Goal: Book appointment/travel/reservation

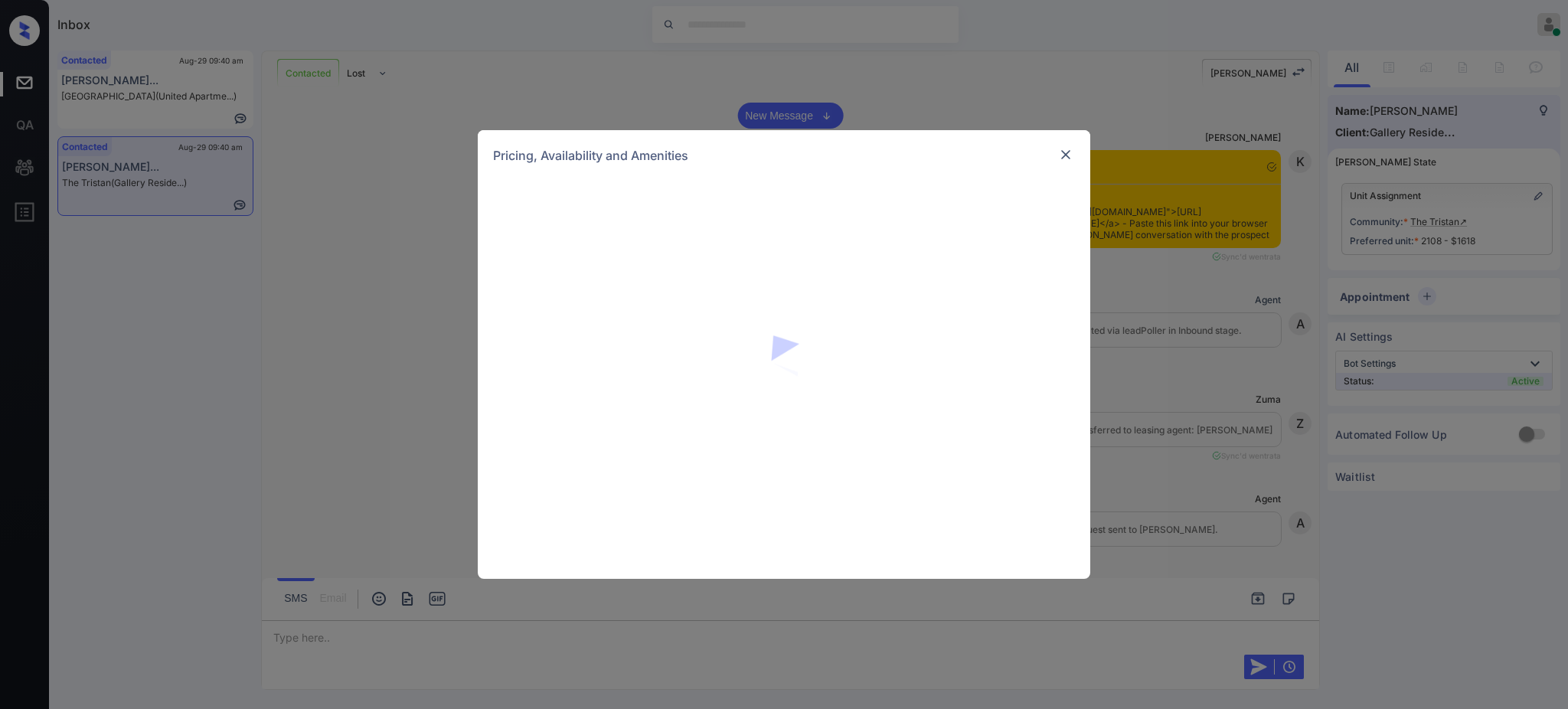
scroll to position [1429, 0]
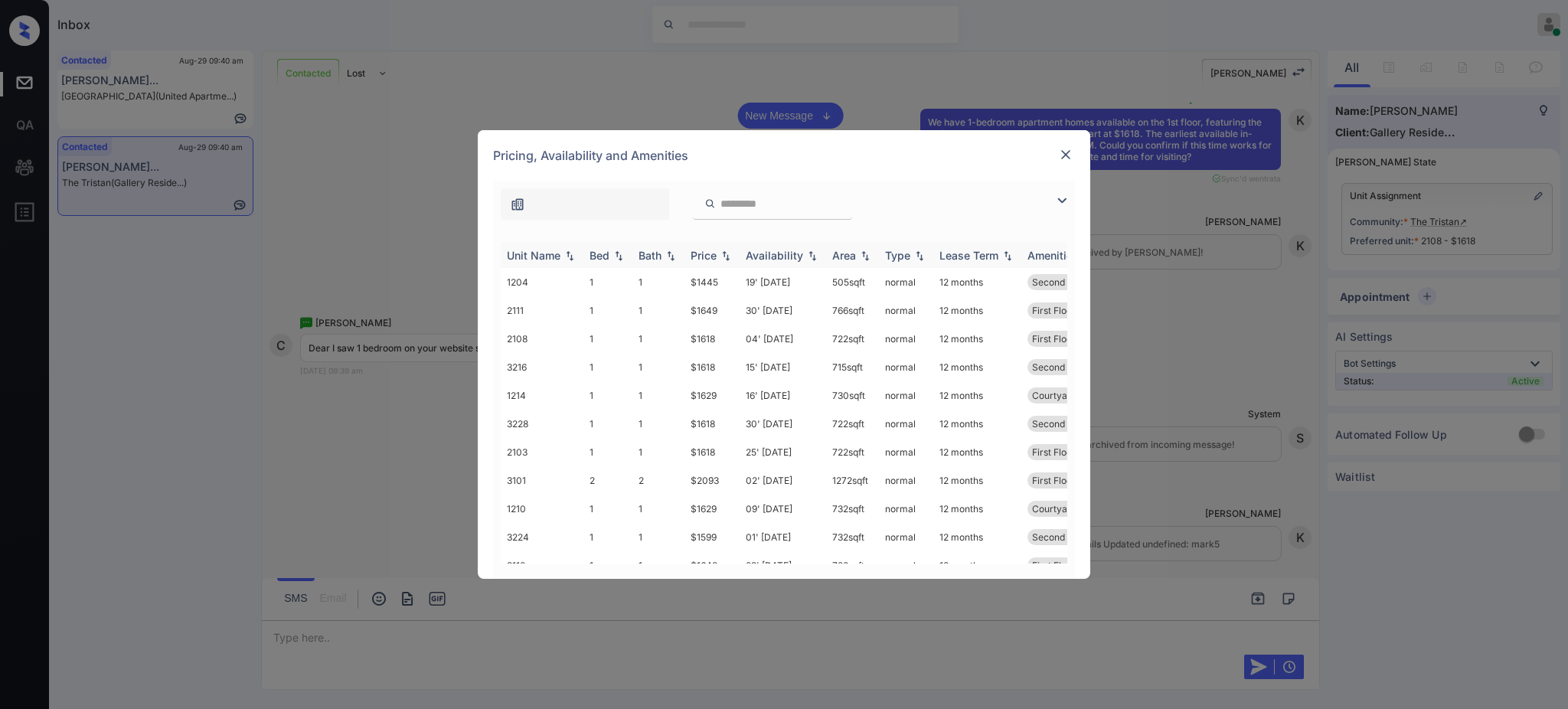
click at [596, 254] on div "Bed" at bounding box center [599, 255] width 20 height 13
drag, startPoint x: 693, startPoint y: 285, endPoint x: 723, endPoint y: 282, distance: 30.1
click at [723, 282] on td "$1445" at bounding box center [712, 282] width 55 height 28
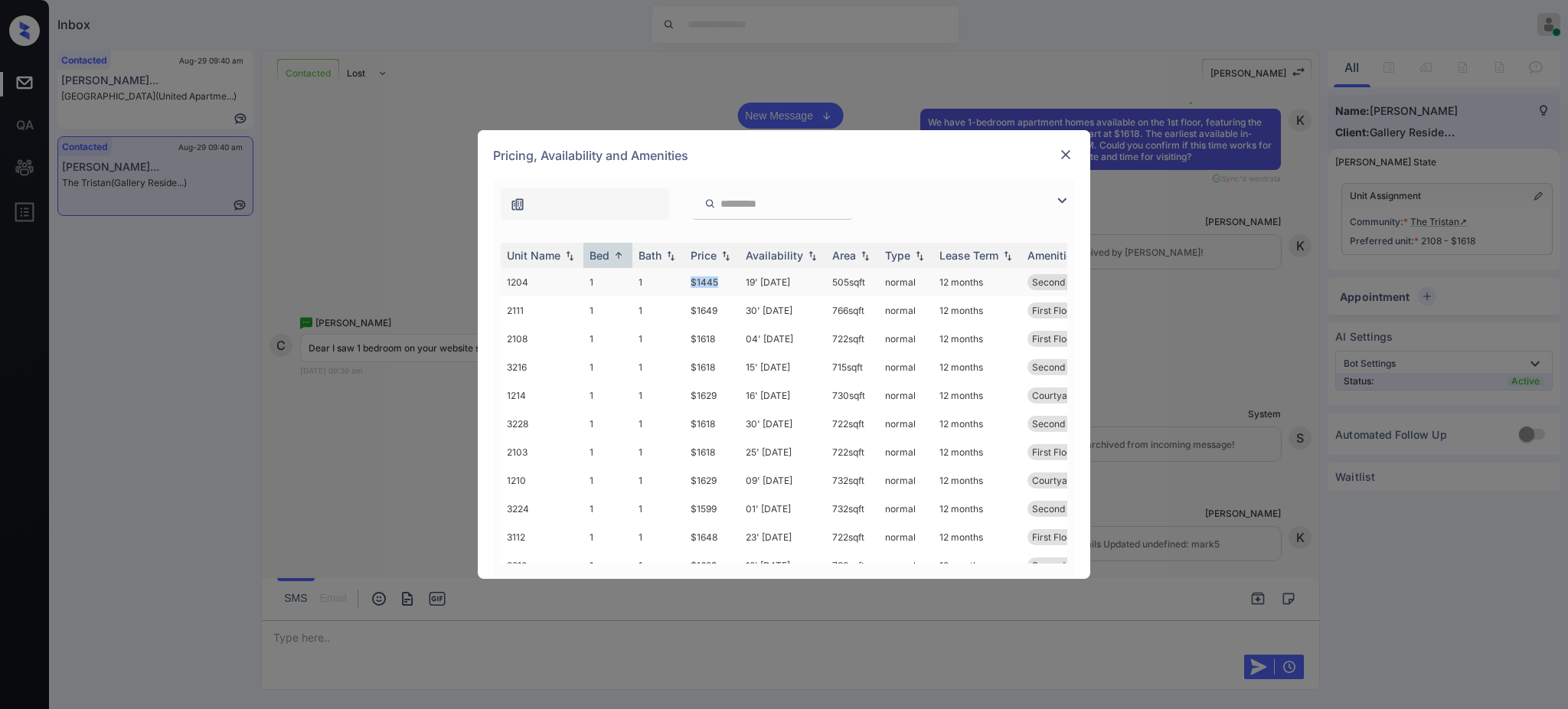
copy td "$1445"
click at [1064, 151] on img at bounding box center [1065, 154] width 15 height 15
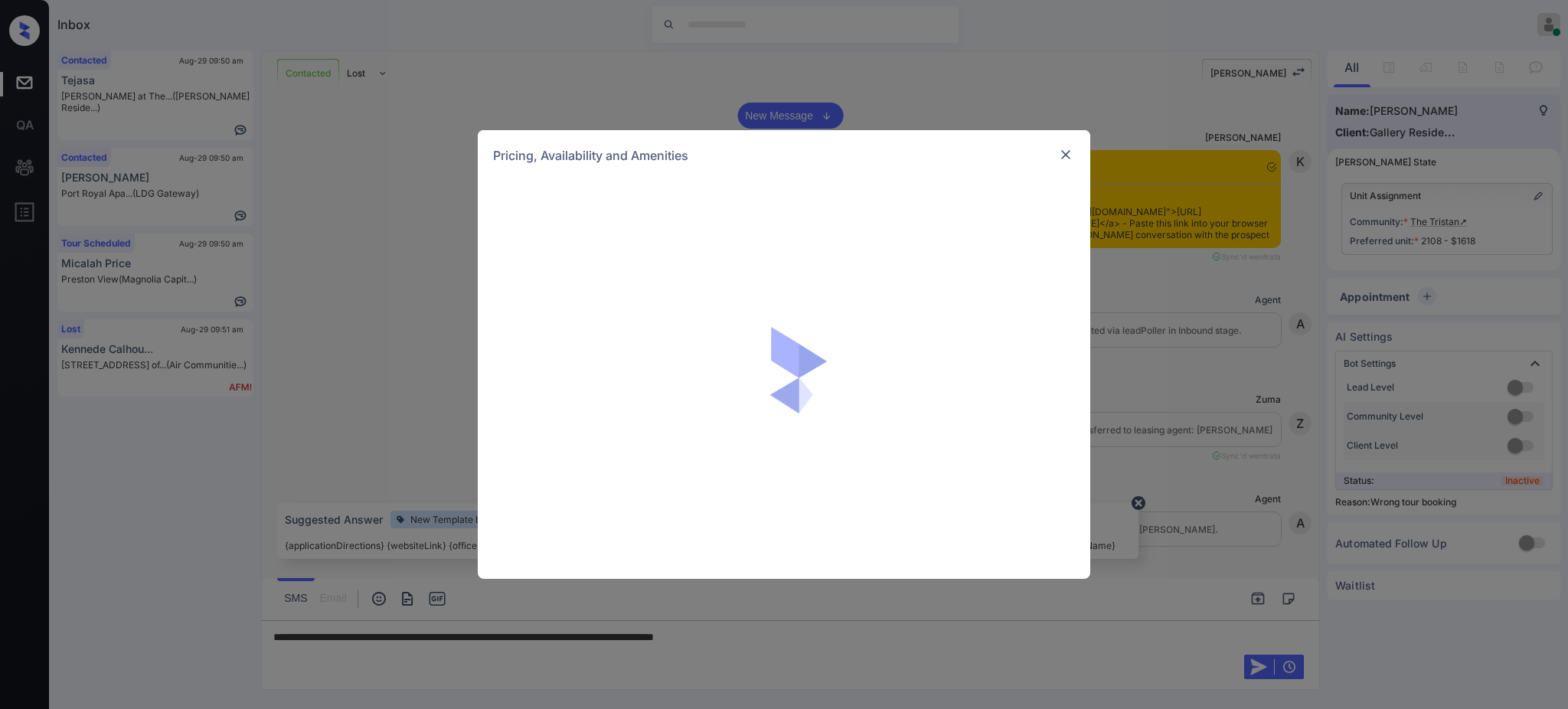
scroll to position [4526, 0]
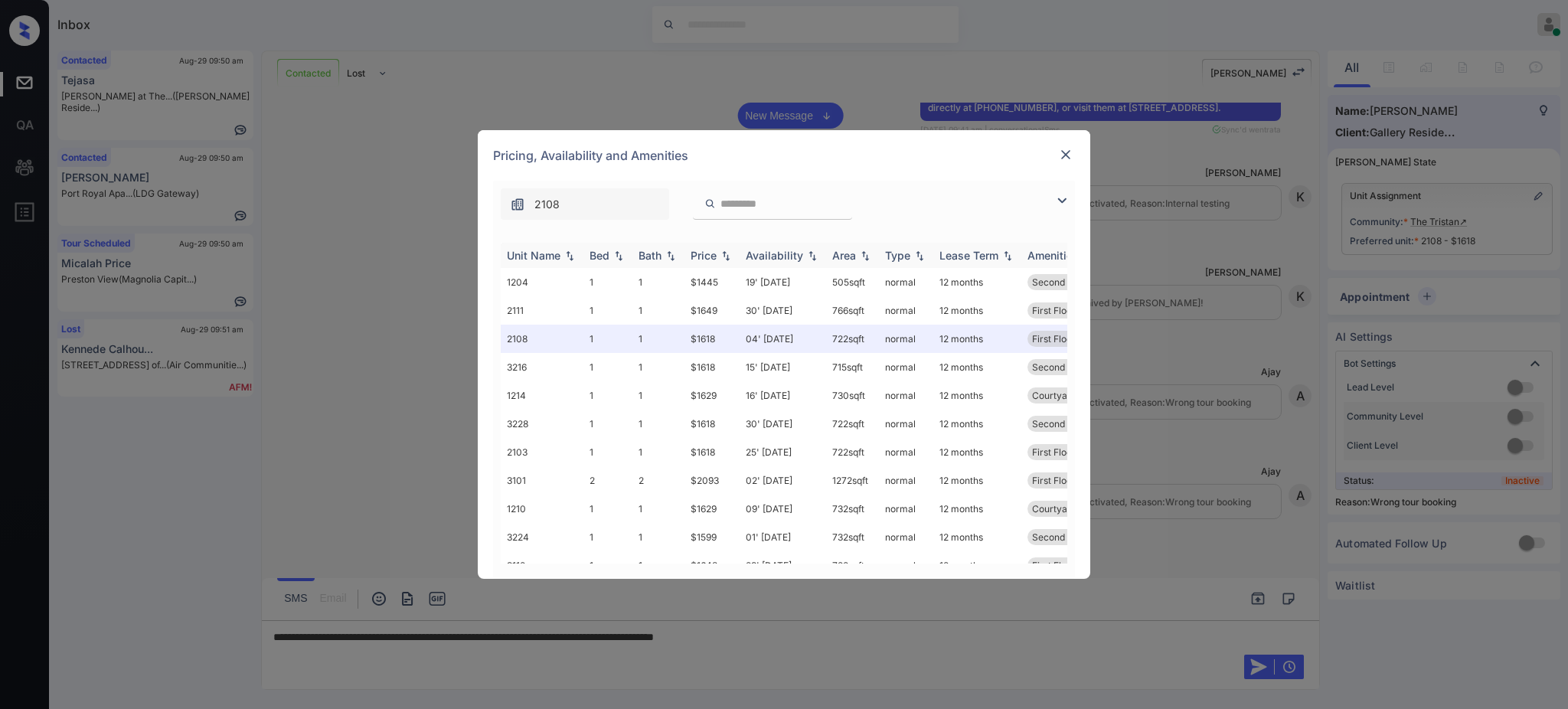
click at [601, 252] on div "Bed" at bounding box center [599, 255] width 20 height 13
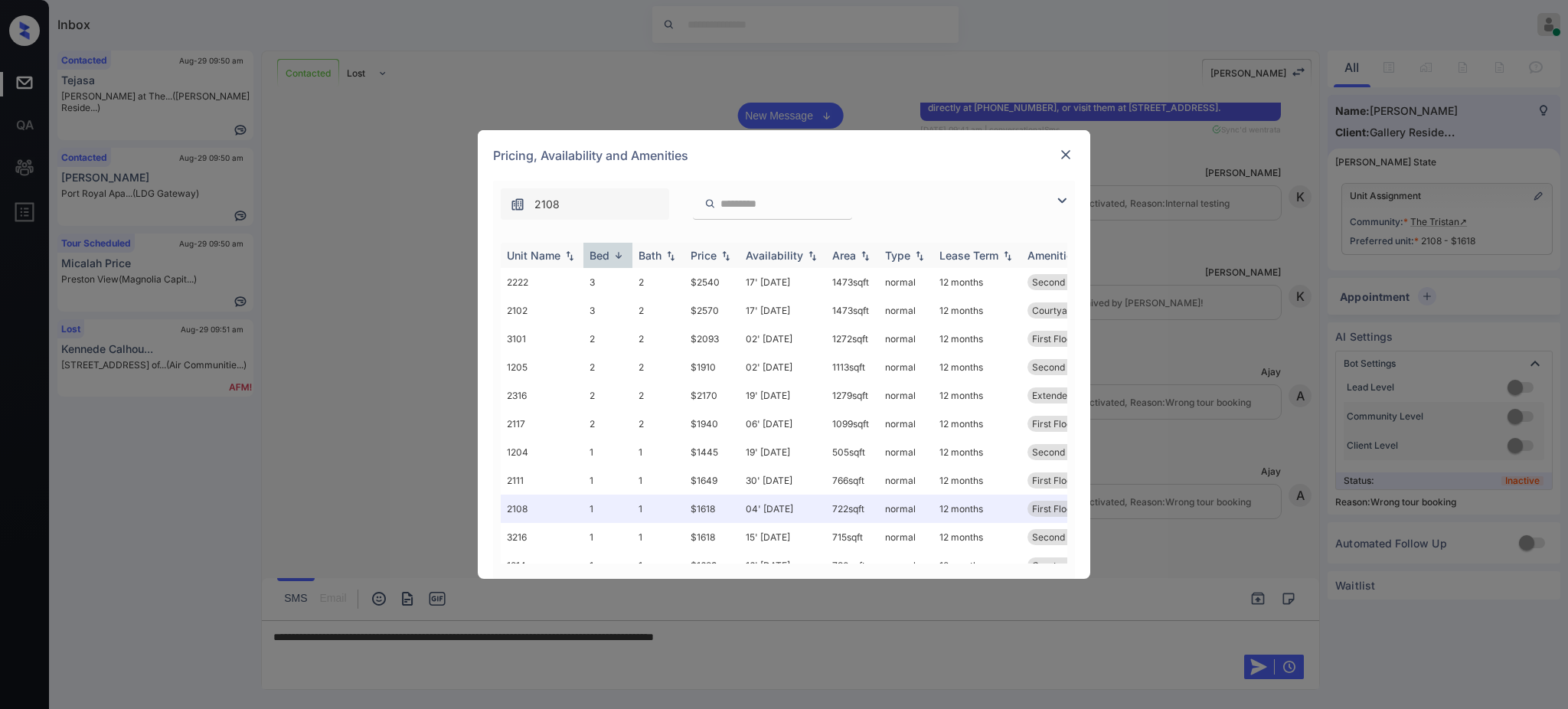
click at [601, 252] on div "Bed" at bounding box center [599, 255] width 20 height 13
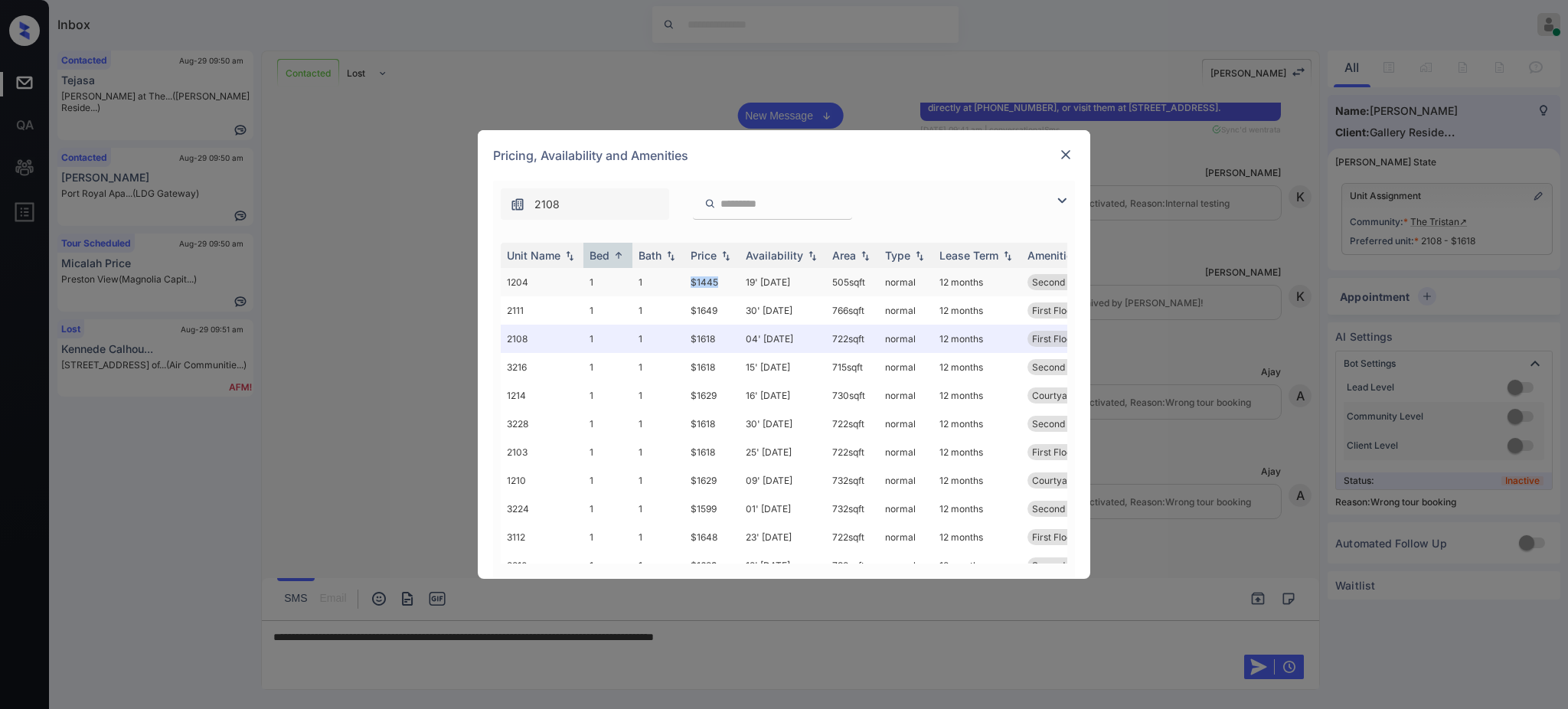
drag, startPoint x: 681, startPoint y: 281, endPoint x: 724, endPoint y: 281, distance: 43.0
click at [724, 281] on tr "1204 1 1 $1445 19' [DATE] 505 sqft normal 12 months [GEOGRAPHIC_DATA] View" at bounding box center [901, 282] width 800 height 28
copy tr "$1445"
click at [1060, 153] on img at bounding box center [1065, 154] width 15 height 15
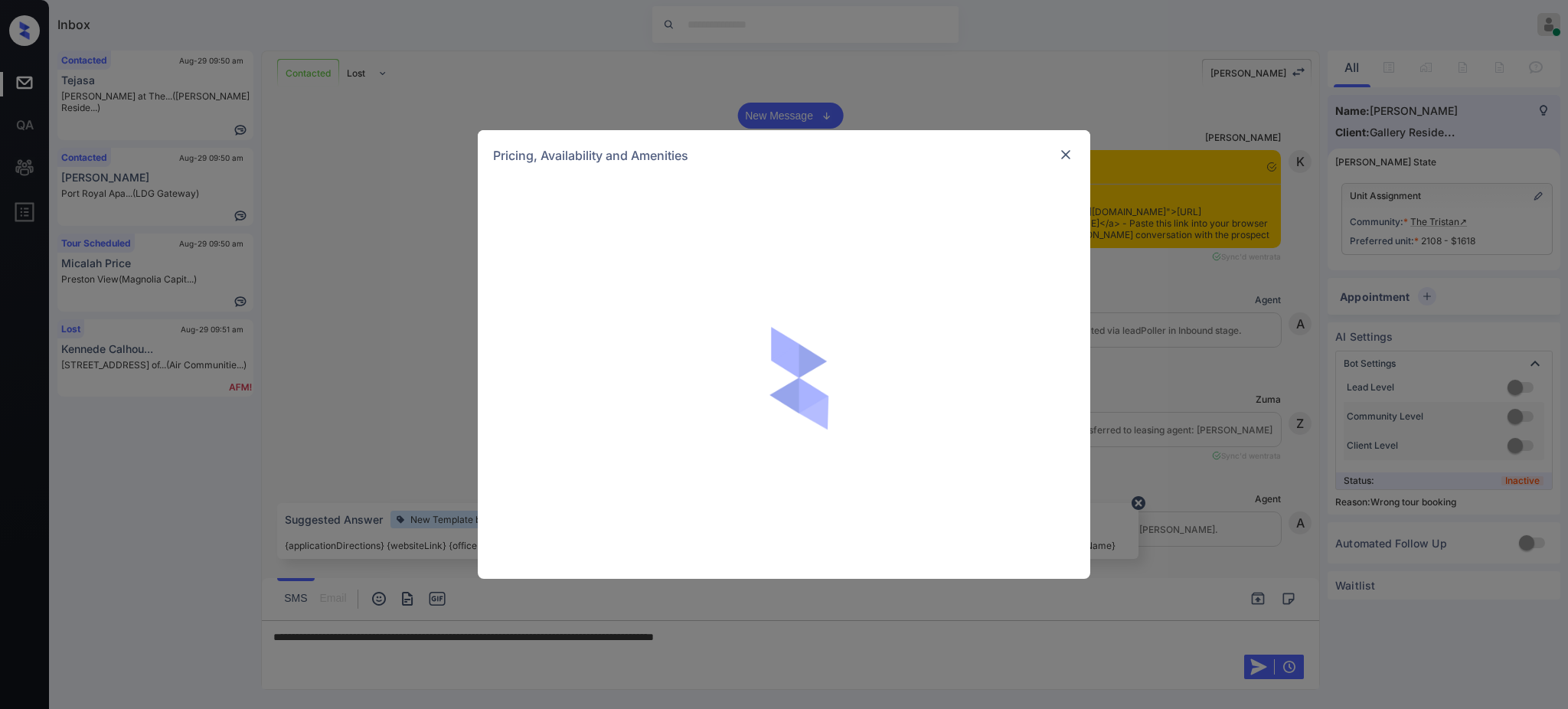
scroll to position [4526, 0]
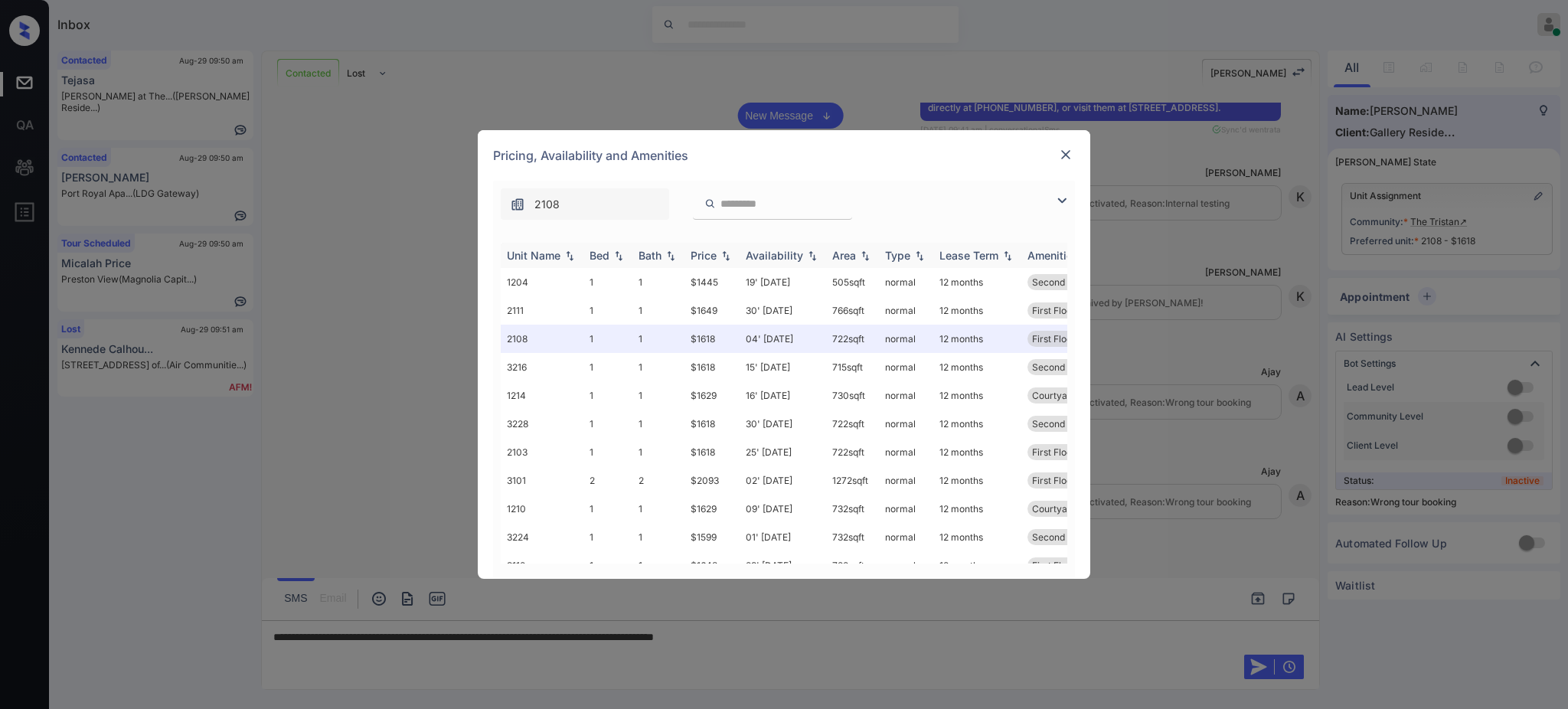
click at [596, 248] on th "Bed" at bounding box center [608, 255] width 49 height 25
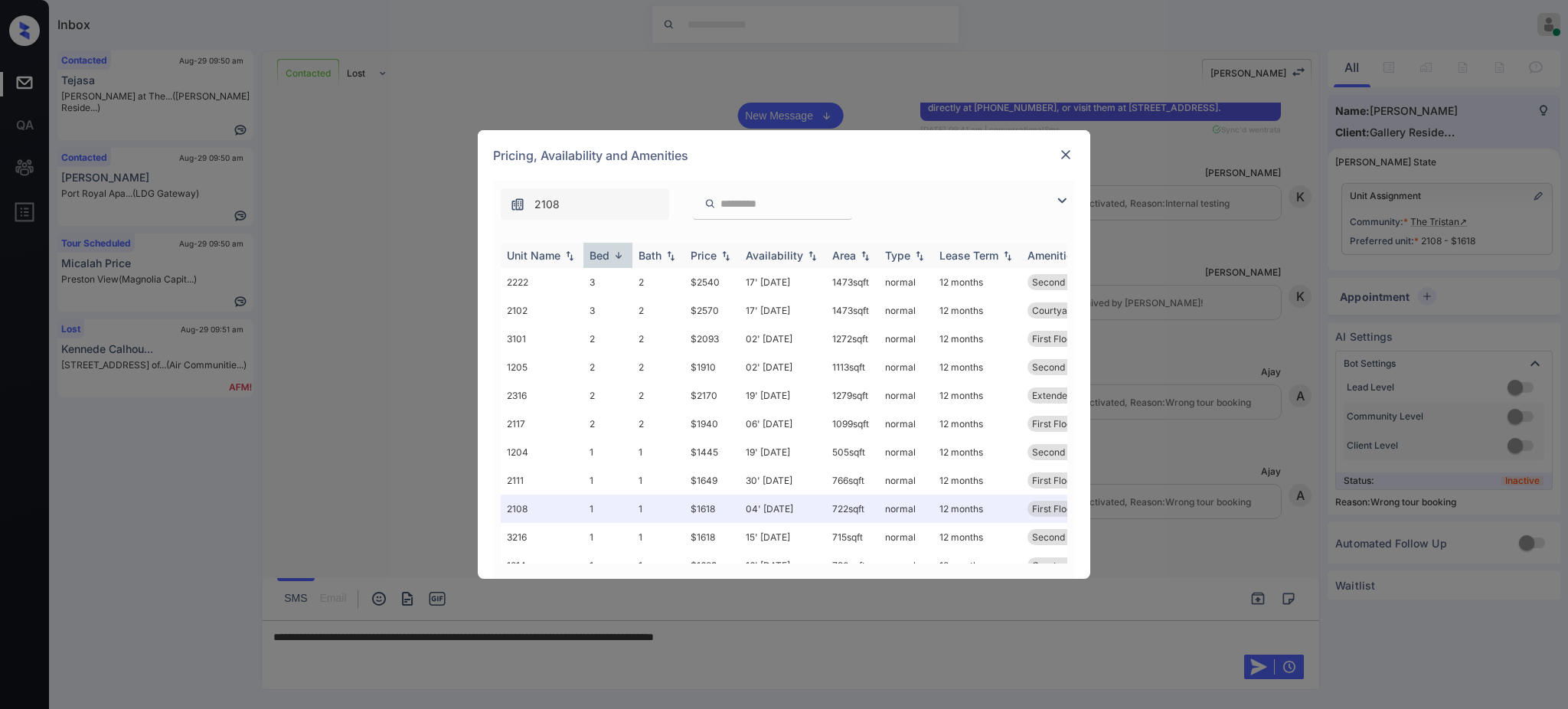
click at [596, 248] on th "Bed" at bounding box center [608, 255] width 49 height 25
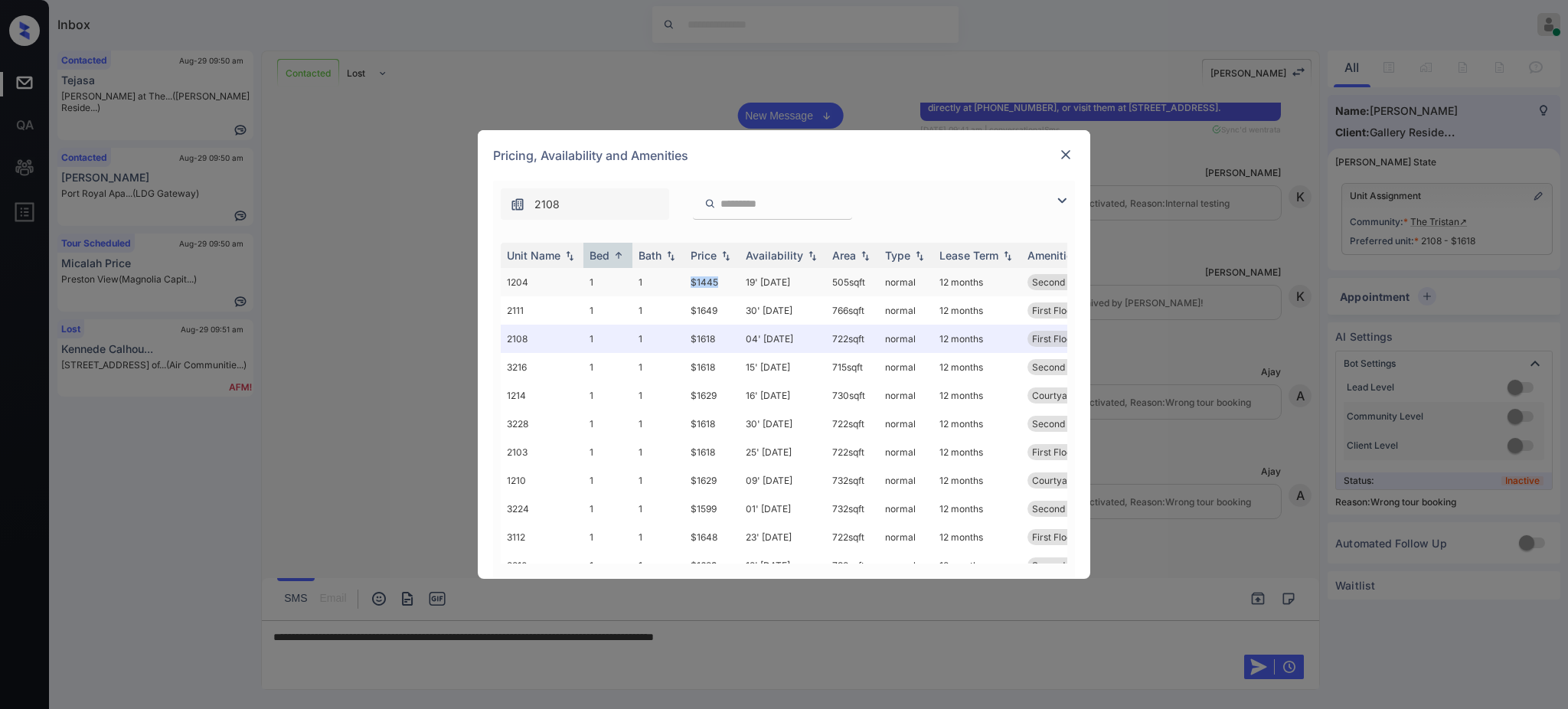
drag, startPoint x: 681, startPoint y: 283, endPoint x: 736, endPoint y: 282, distance: 55.0
click at [736, 282] on tr "1204 1 1 $1445 19' [DATE] 505 sqft normal 12 months [GEOGRAPHIC_DATA] View" at bounding box center [901, 282] width 800 height 28
copy tr "$1445"
click at [1063, 151] on img at bounding box center [1065, 154] width 15 height 15
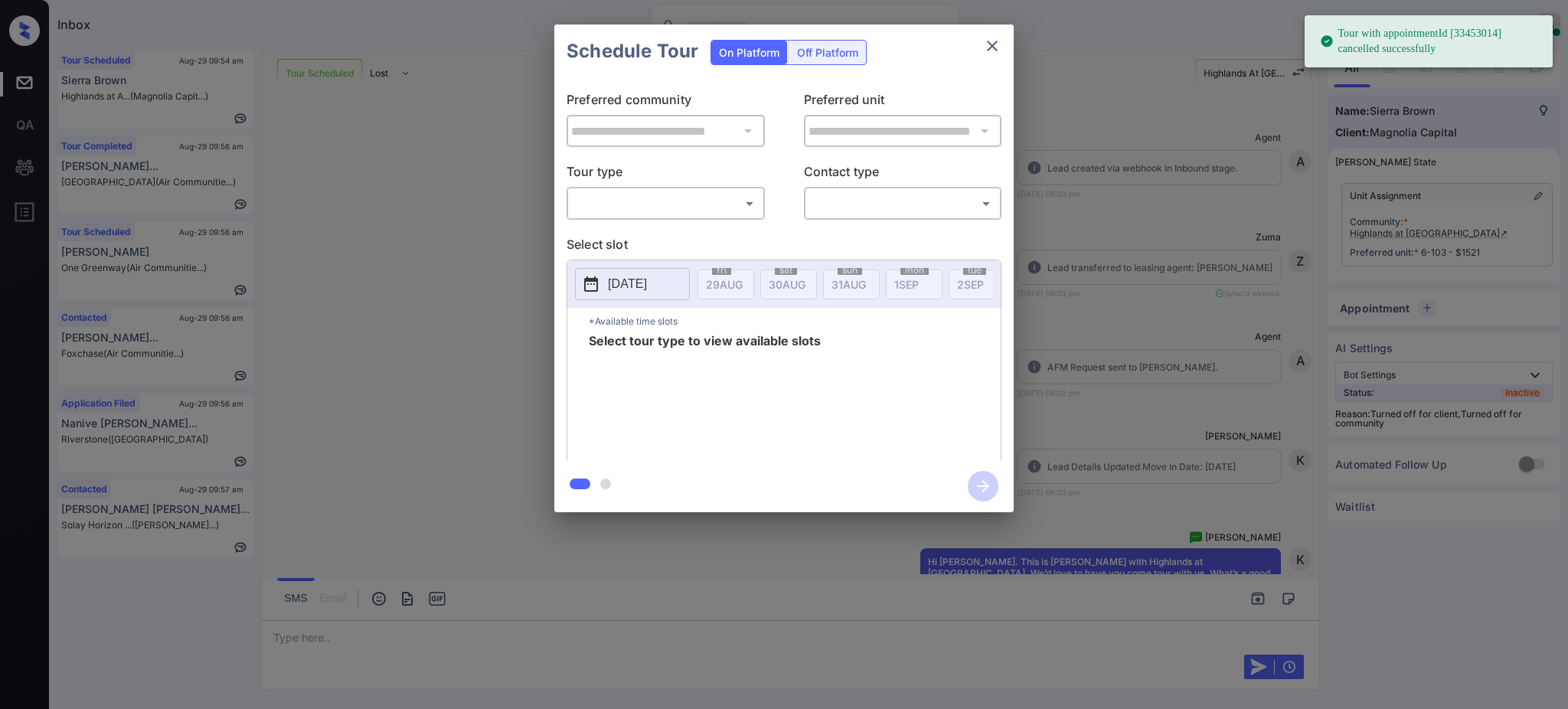
scroll to position [4737, 0]
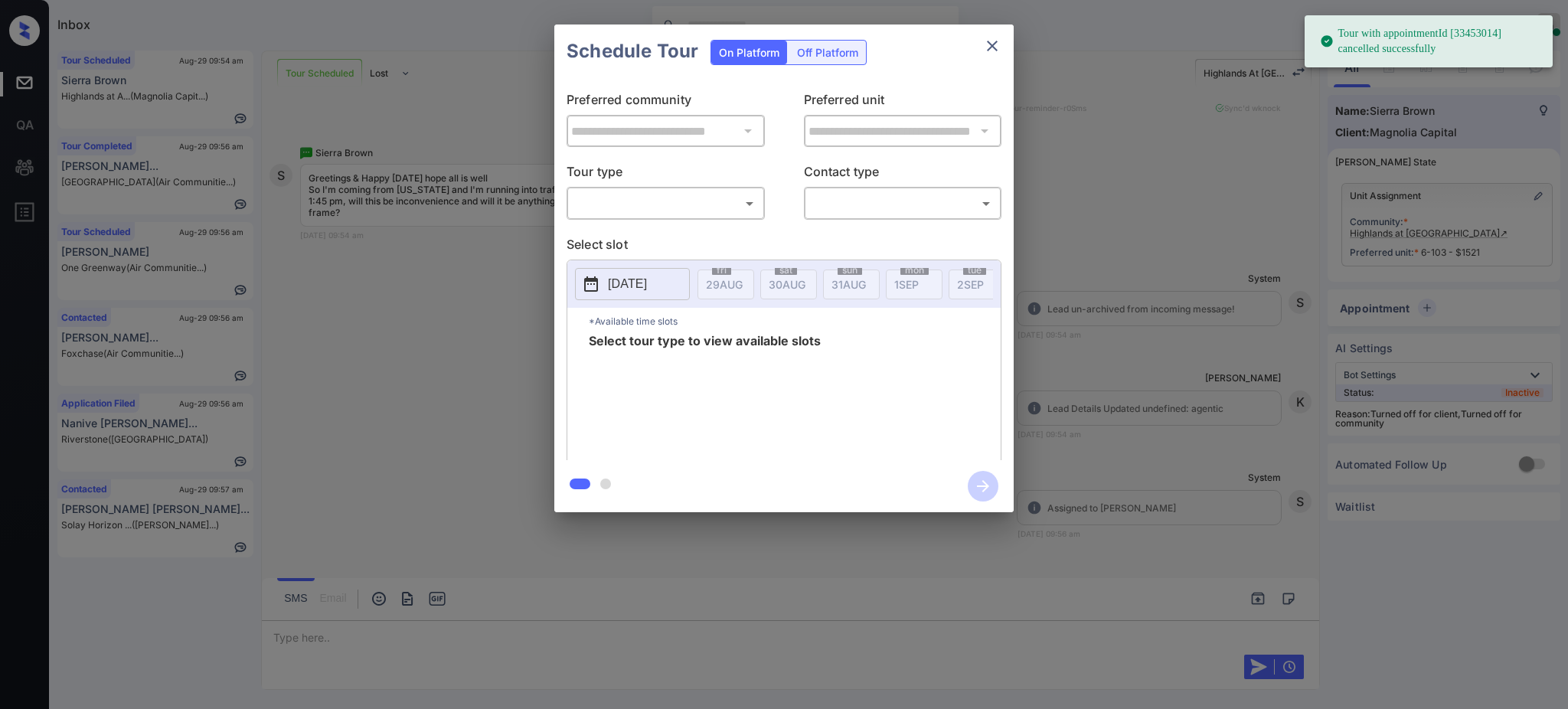
click at [618, 217] on div "​ ​" at bounding box center [665, 203] width 198 height 33
click at [625, 204] on body "Tour with appointmentId [33453014] cancelled successfully Inbox Ajay Kumar Onli…" at bounding box center [784, 354] width 1568 height 709
click at [623, 240] on li "In Person" at bounding box center [665, 238] width 188 height 27
type input "********"
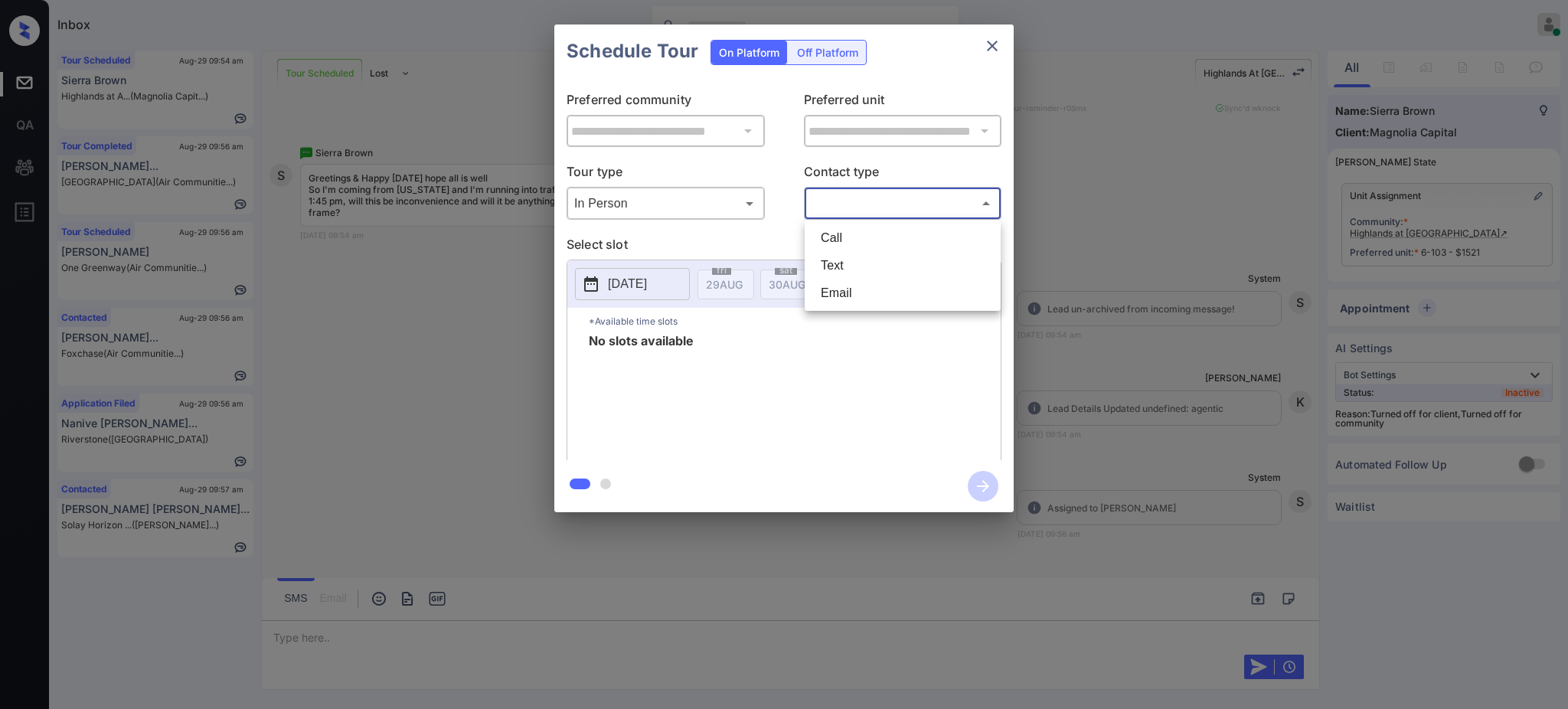
click at [859, 209] on body "Inbox Ajay Kumar Online Set yourself offline Set yourself on break Profile Swit…" at bounding box center [784, 354] width 1568 height 709
click at [836, 261] on li "Text" at bounding box center [902, 266] width 188 height 27
type input "****"
click at [619, 295] on button "2025-08-29" at bounding box center [632, 285] width 115 height 32
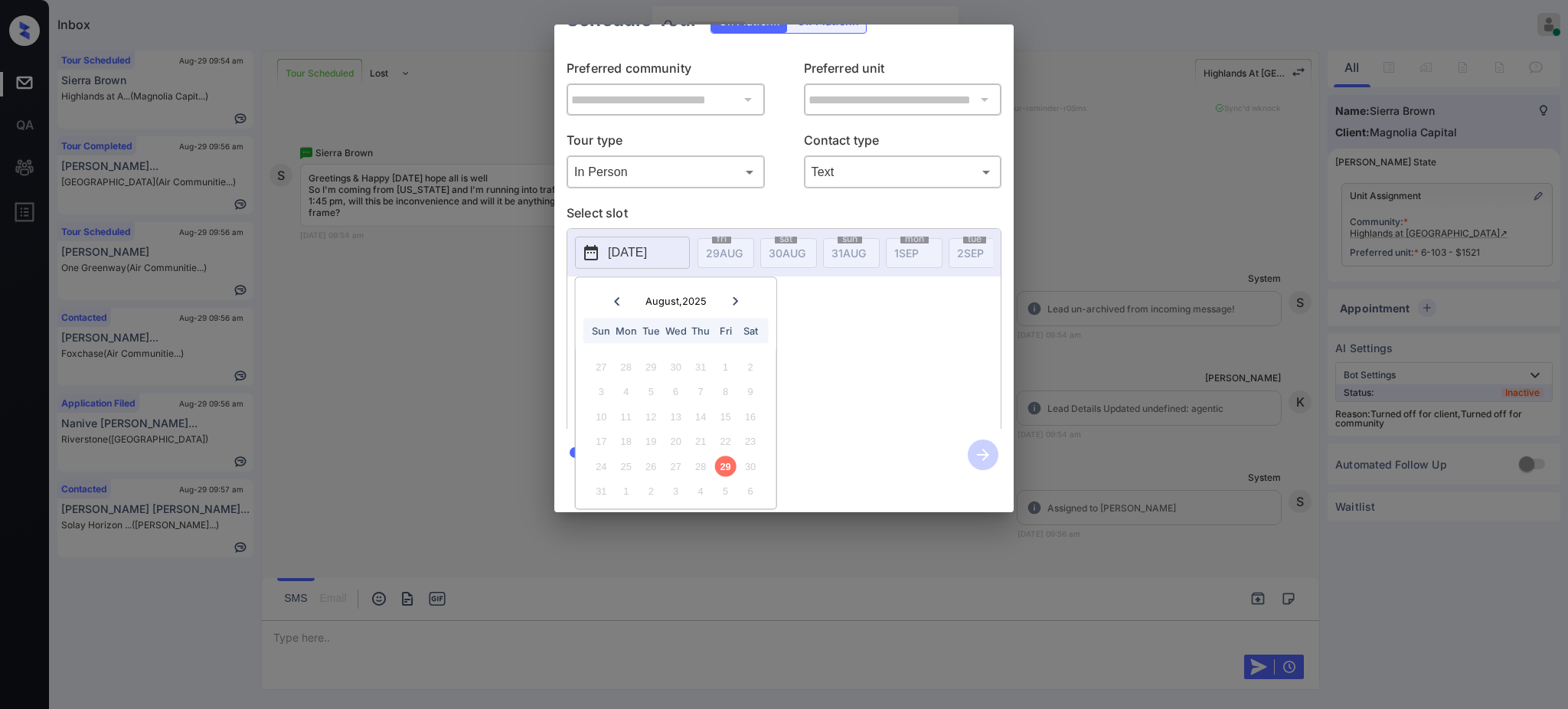
scroll to position [0, 0]
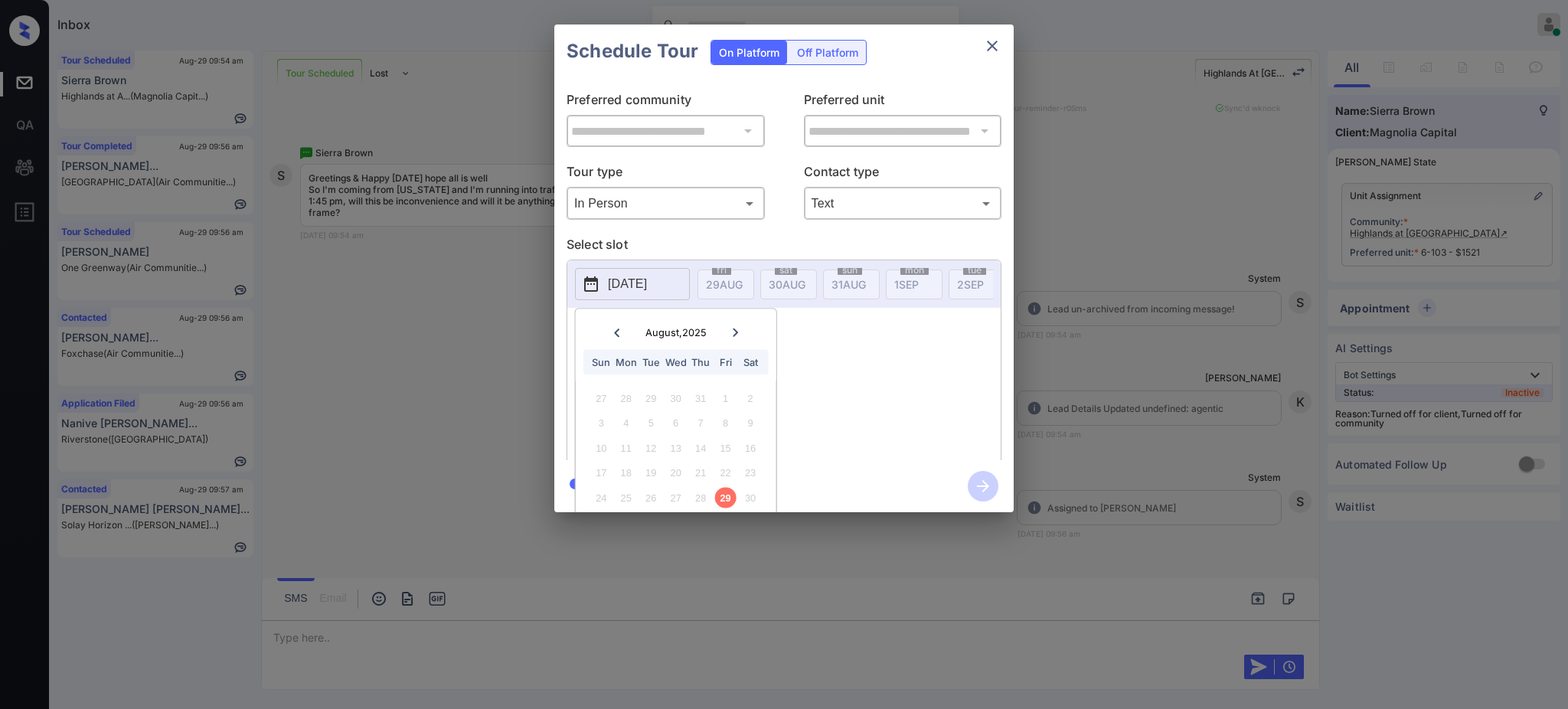
drag, startPoint x: 1153, startPoint y: 343, endPoint x: 1143, endPoint y: 336, distance: 12.2
click at [1143, 336] on div "**********" at bounding box center [784, 268] width 1568 height 537
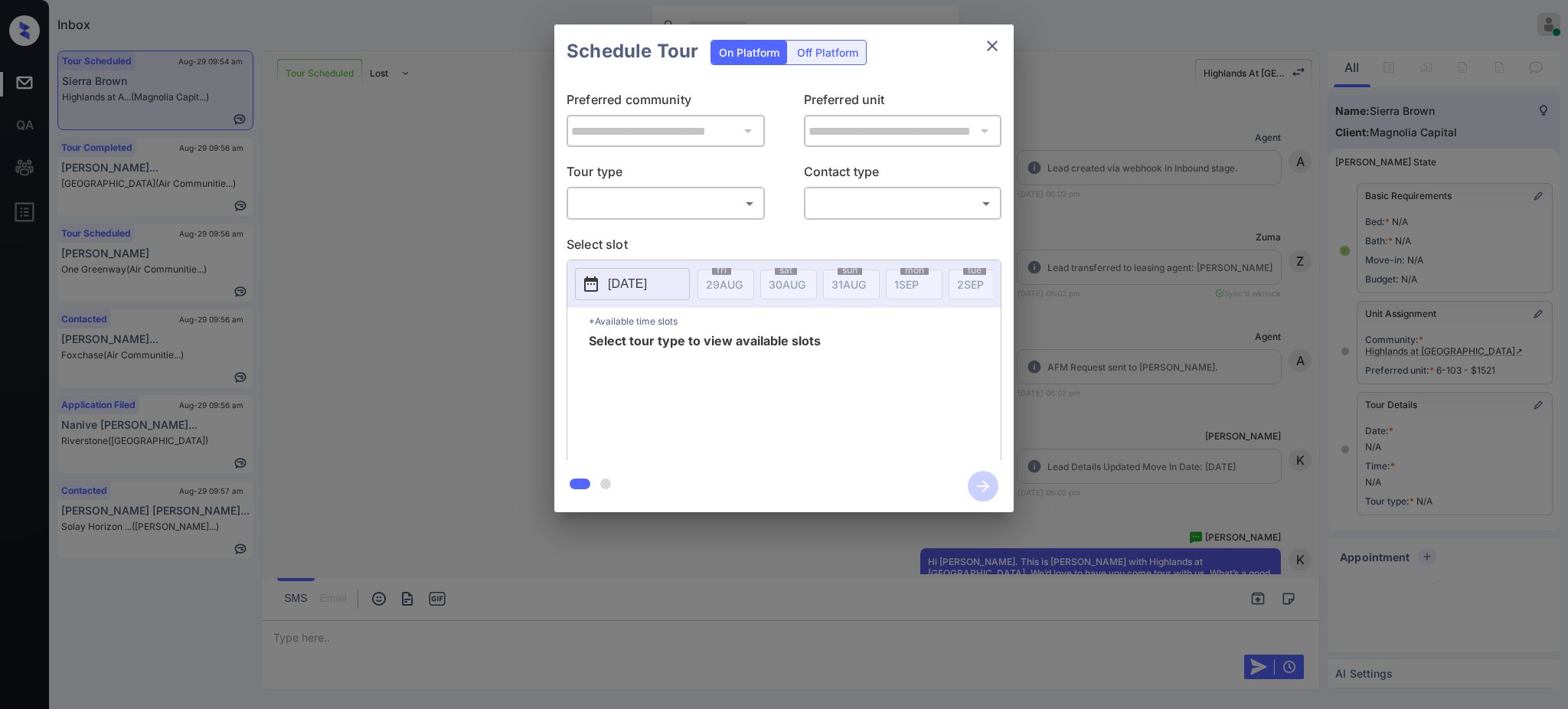
scroll to position [4564, 0]
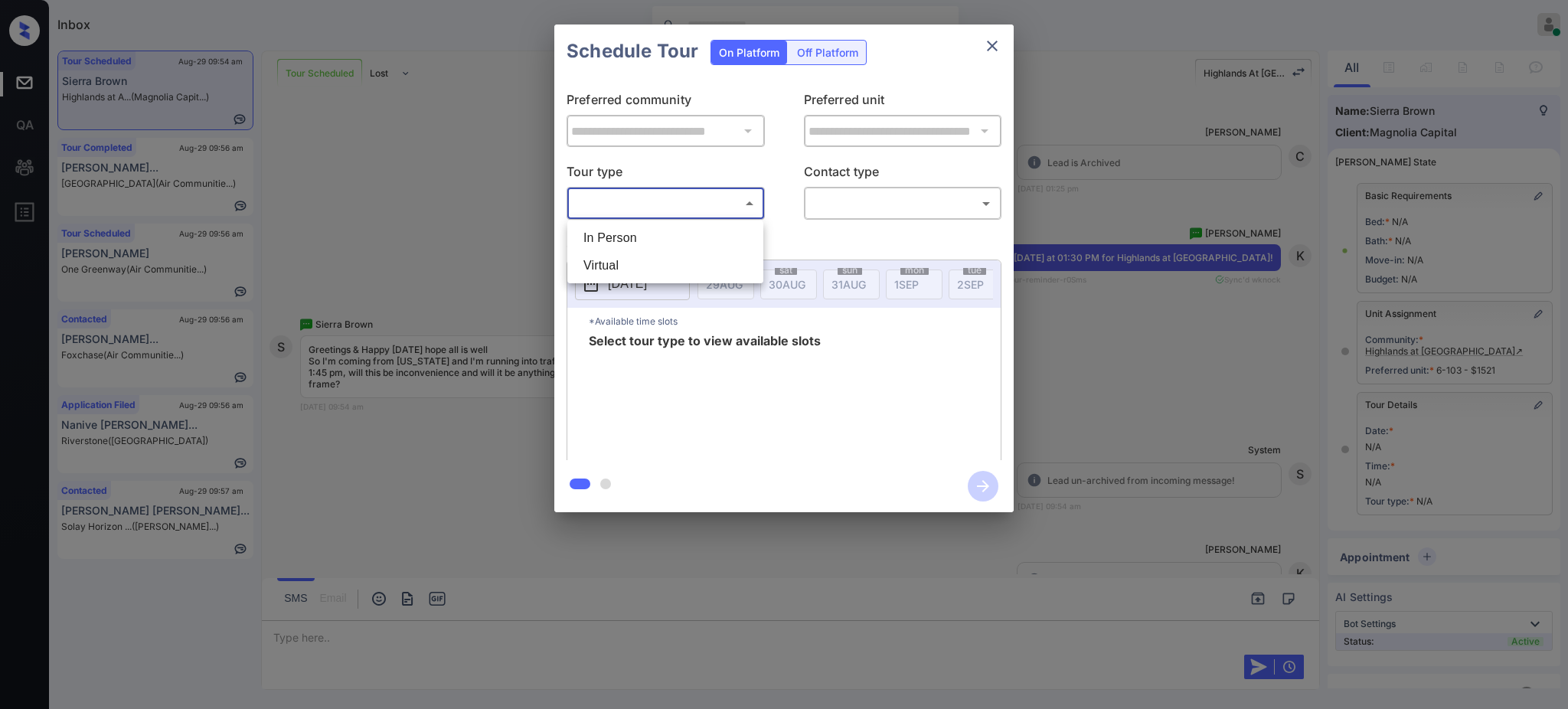
click at [672, 205] on body "Inbox Ajay Kumar Online Set yourself offline Set yourself on break Profile Swit…" at bounding box center [784, 354] width 1568 height 709
click at [654, 237] on li "In Person" at bounding box center [665, 238] width 188 height 27
type input "********"
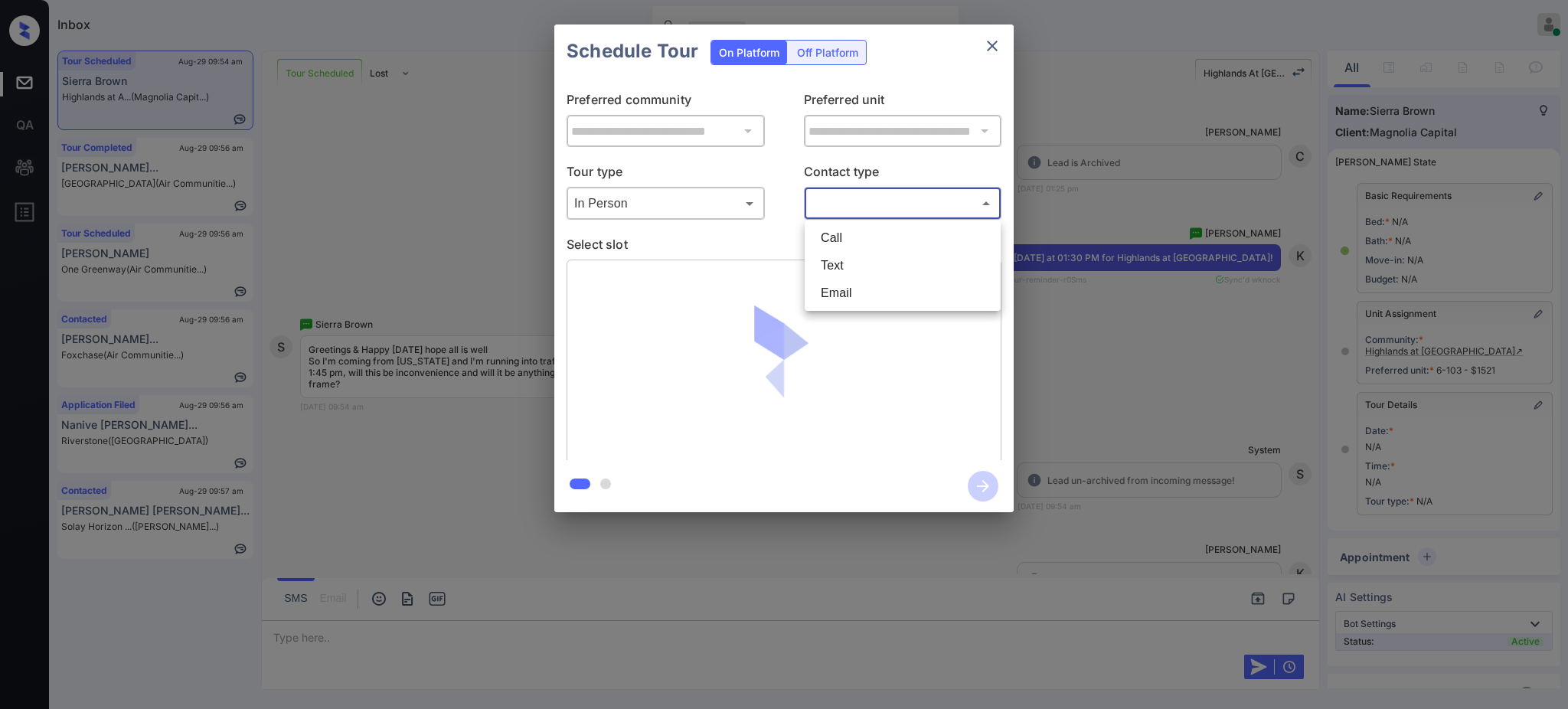
click at [822, 197] on body "Inbox Ajay Kumar Online Set yourself offline Set yourself on break Profile Swit…" at bounding box center [784, 354] width 1568 height 709
click at [837, 264] on li "Text" at bounding box center [902, 266] width 188 height 27
type input "****"
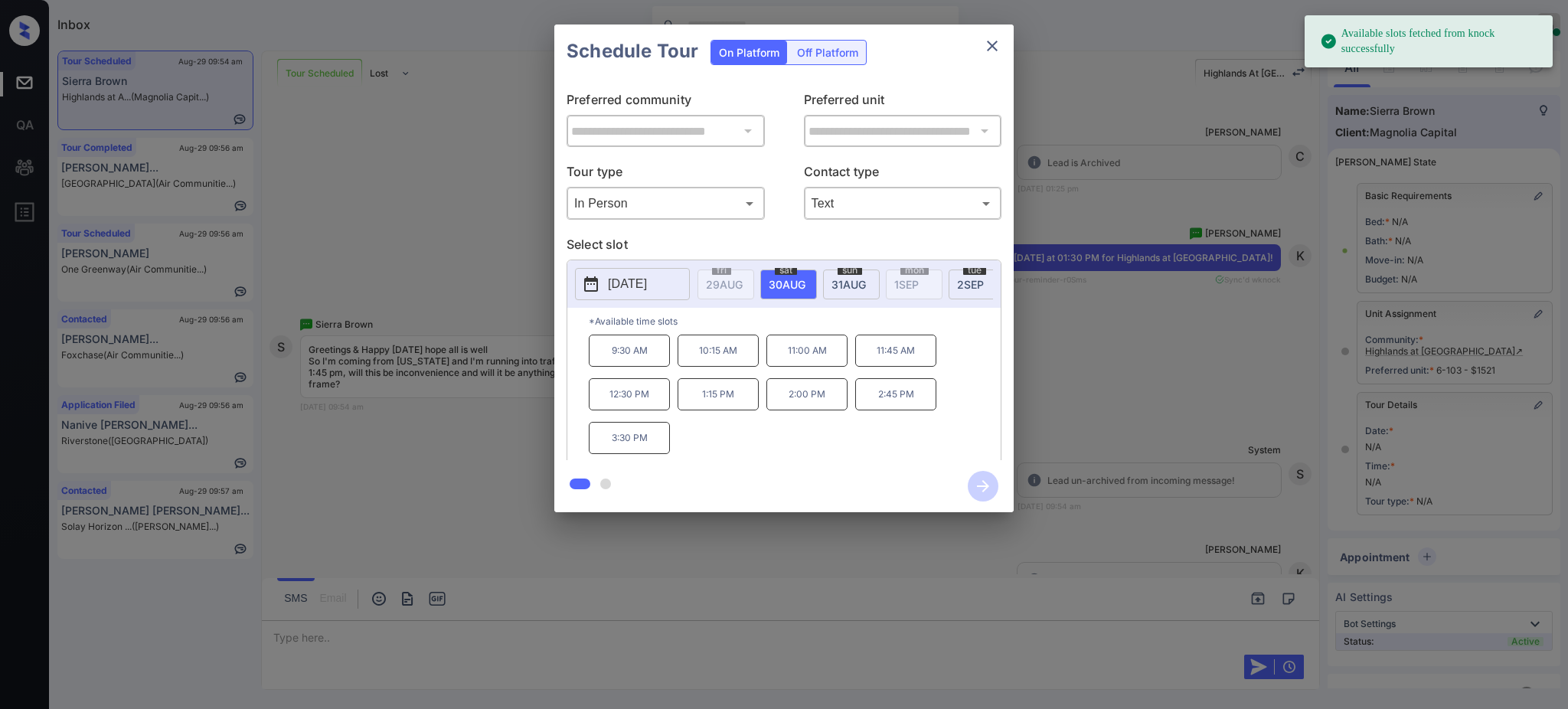
click at [743, 285] on span "30 AUG" at bounding box center [724, 285] width 36 height 13
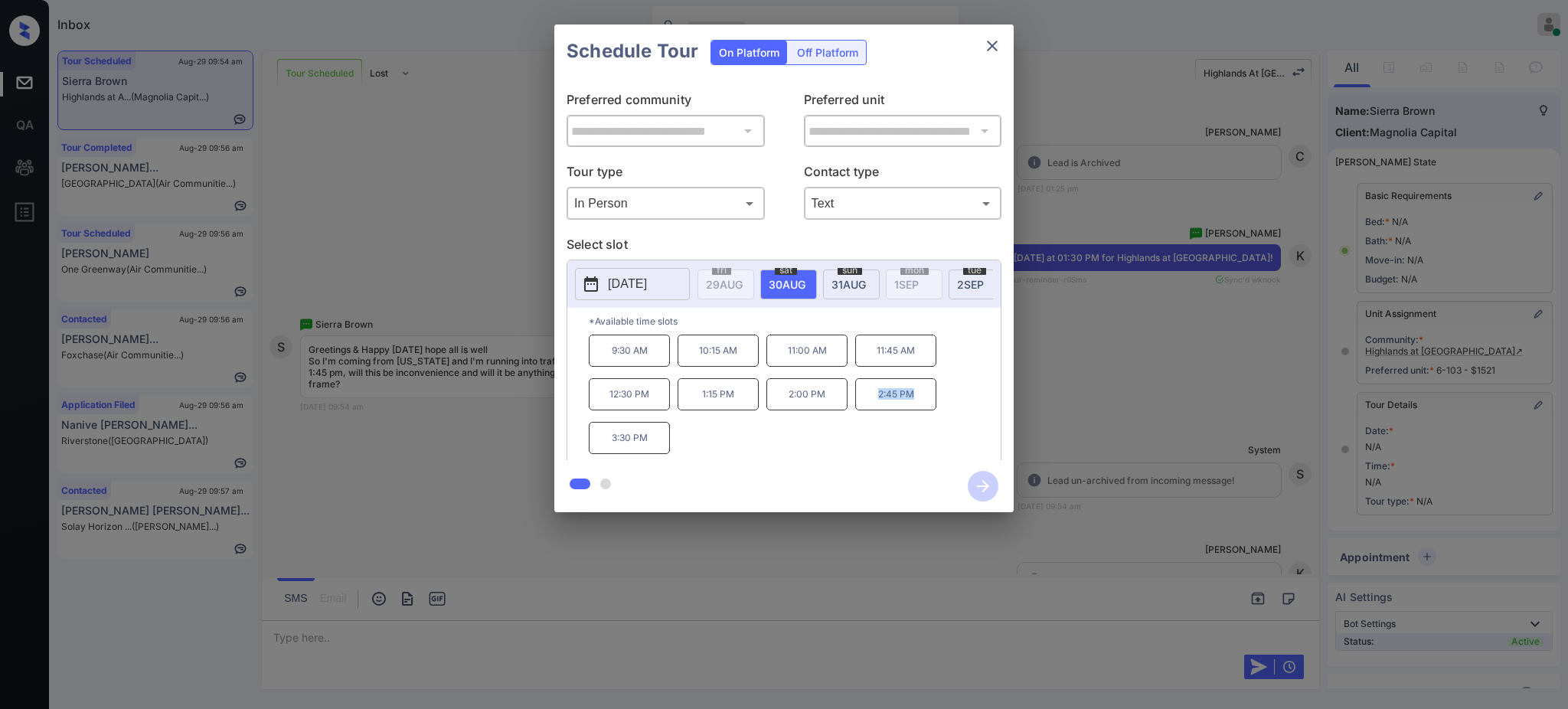
drag, startPoint x: 867, startPoint y: 411, endPoint x: 940, endPoint y: 401, distance: 73.7
click at [934, 411] on p "2:45 PM" at bounding box center [896, 395] width 81 height 32
copy p "2:45 PM"
click at [993, 49] on icon "close" at bounding box center [992, 45] width 19 height 19
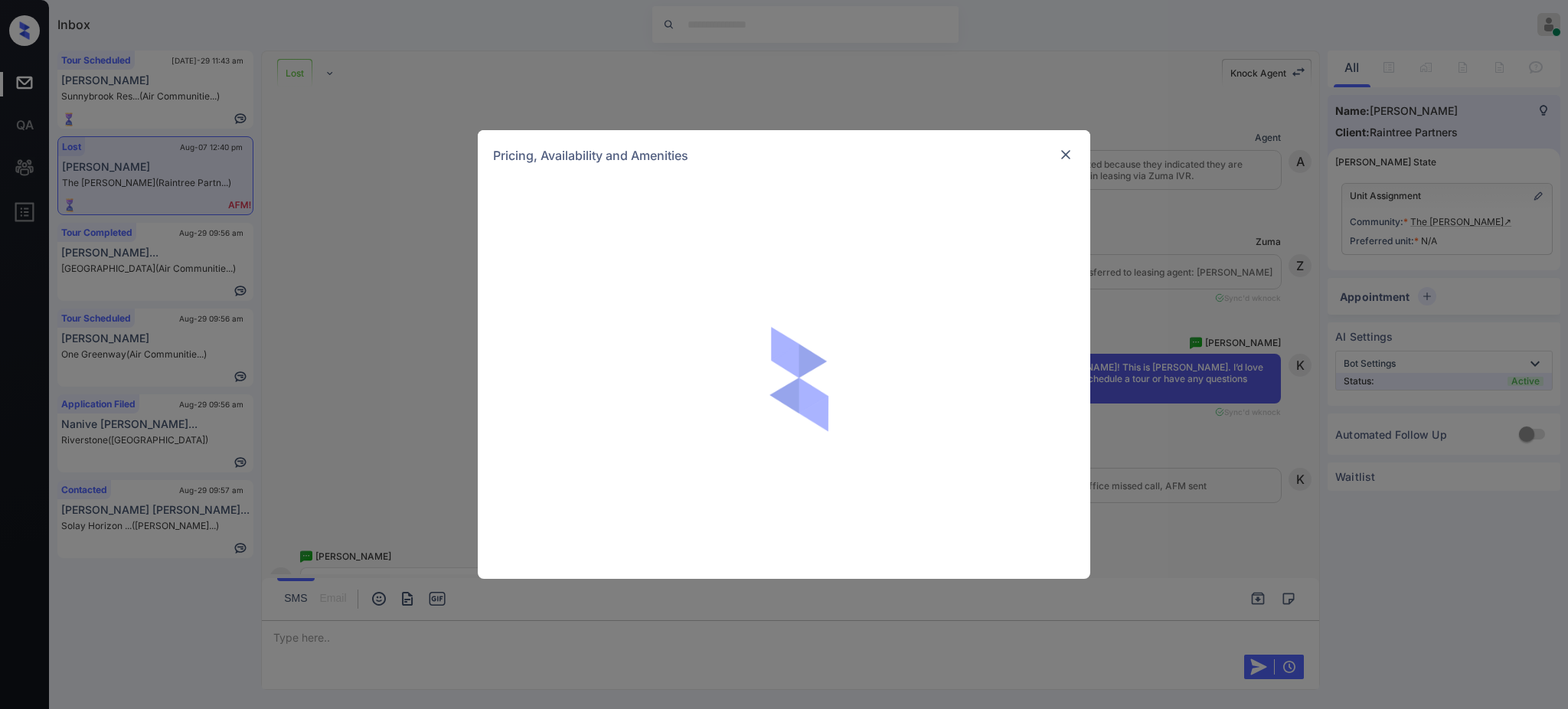
scroll to position [5672, 0]
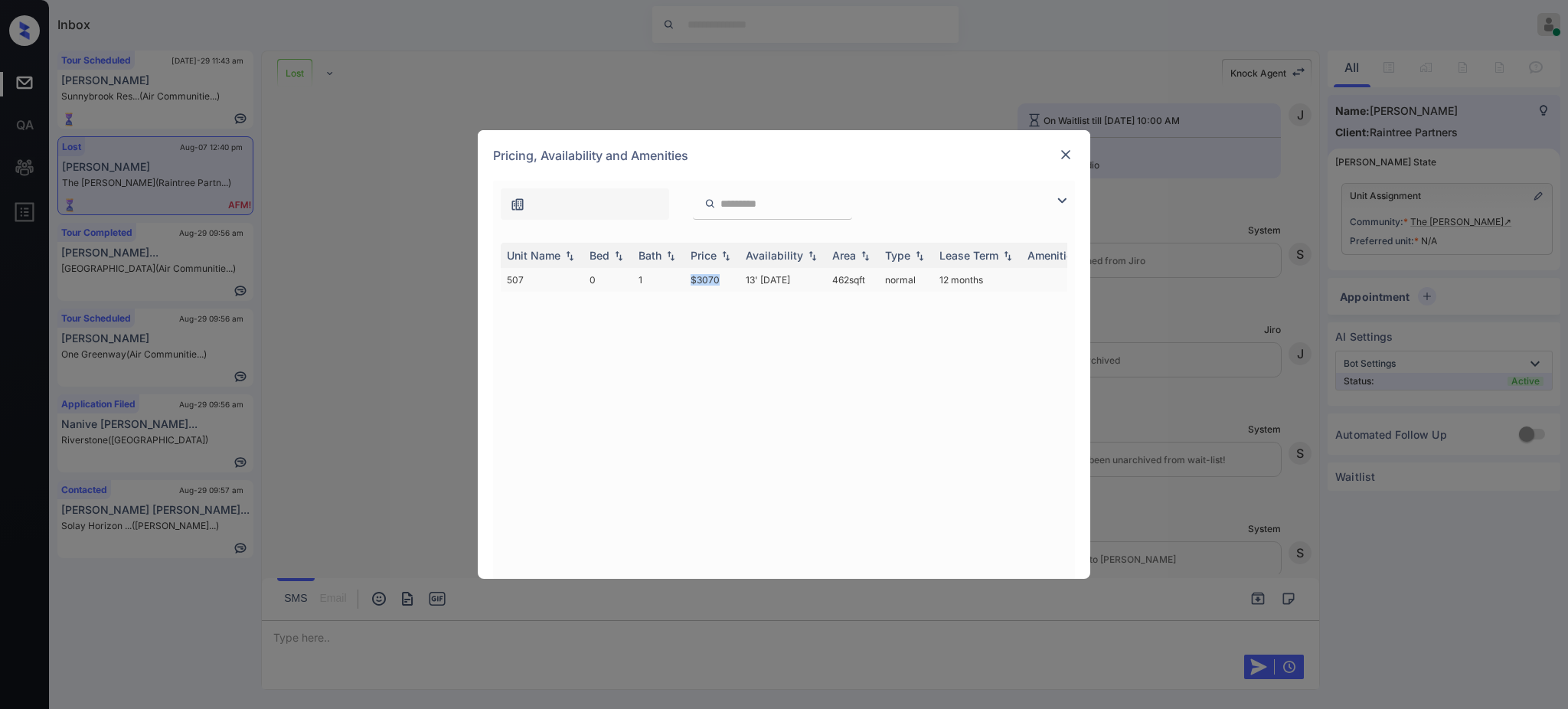
drag, startPoint x: 672, startPoint y: 282, endPoint x: 763, endPoint y: 281, distance: 91.0
click at [728, 289] on tr "507 0 1 $3070 13' [DATE] 462 sqft normal 12 months" at bounding box center [901, 280] width 800 height 23
copy tr "$3070"
click at [1060, 156] on img at bounding box center [1065, 154] width 15 height 15
